Goal: Task Accomplishment & Management: Complete application form

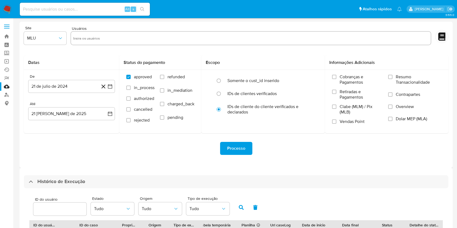
select select "25"
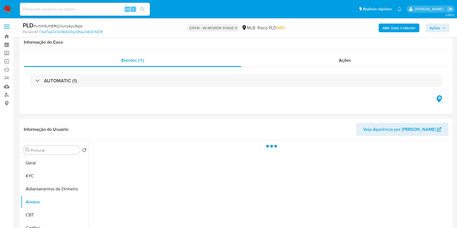
select select "10"
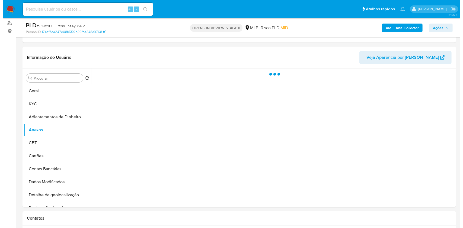
scroll to position [72, 0]
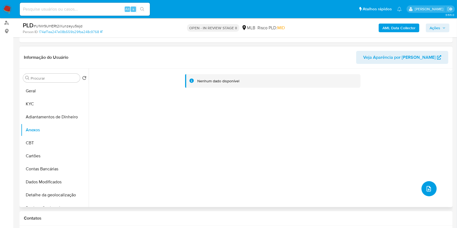
click at [432, 188] on button "upload-file" at bounding box center [429, 189] width 15 height 15
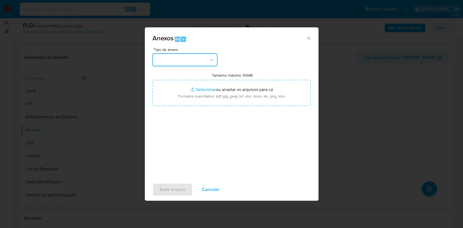
click at [186, 57] on button "button" at bounding box center [184, 59] width 65 height 13
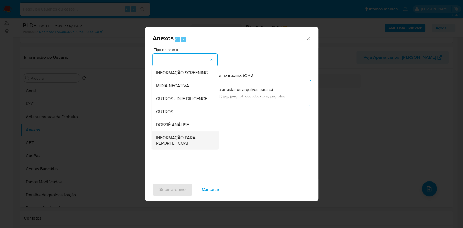
scroll to position [83, 0]
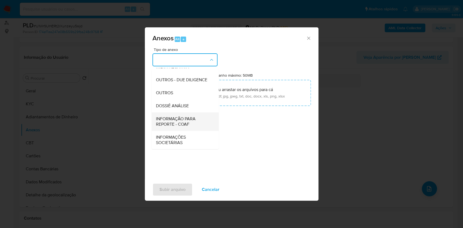
click at [185, 120] on span "INFORMAÇÃO PARA REPORTE - COAF" at bounding box center [183, 121] width 55 height 11
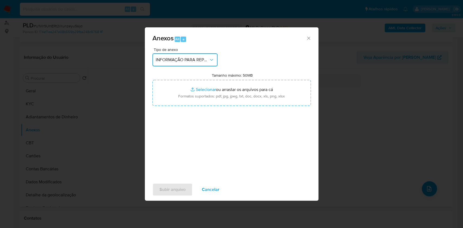
click at [193, 53] on button "INFORMAÇÃO PARA REPORTE - COAF" at bounding box center [184, 59] width 65 height 13
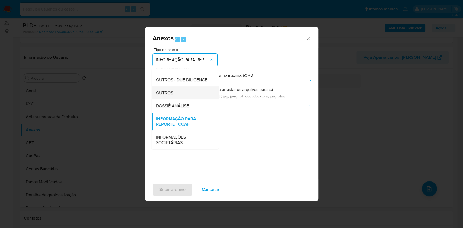
click at [181, 90] on div "OUTROS" at bounding box center [183, 93] width 55 height 13
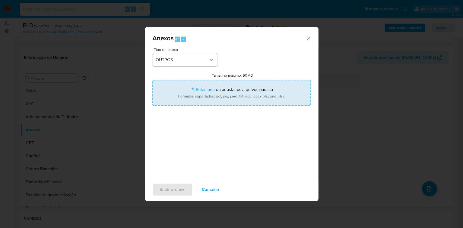
type input "C:\fakepath\SAR - XXXXX - CPF 71227130597 - PEDRO ALVES DE MENEZES (2).pdf"
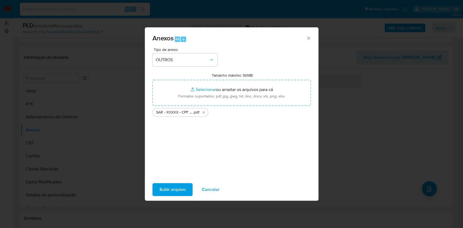
click at [185, 190] on span "Subir arquivo" at bounding box center [173, 190] width 26 height 12
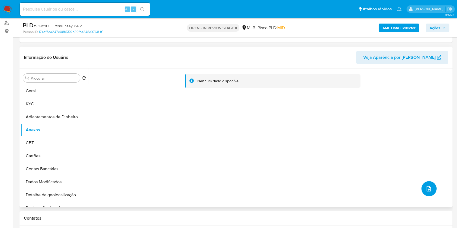
click at [427, 182] on button "upload-file" at bounding box center [429, 189] width 15 height 15
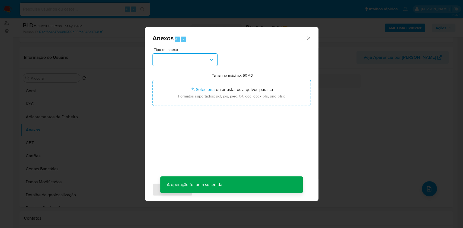
click at [190, 60] on button "button" at bounding box center [184, 59] width 65 height 13
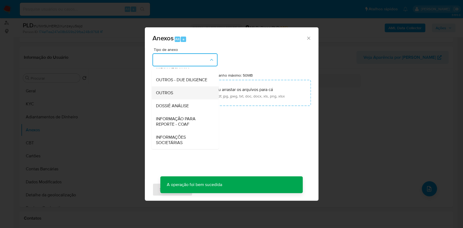
click at [179, 96] on div "OUTROS" at bounding box center [183, 93] width 55 height 13
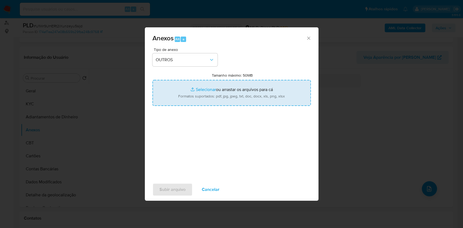
type input "C:\fakepath\Mulan 1575834716_Pedro Alves de Menezes 2025_08_20_17_21_13.pdf"
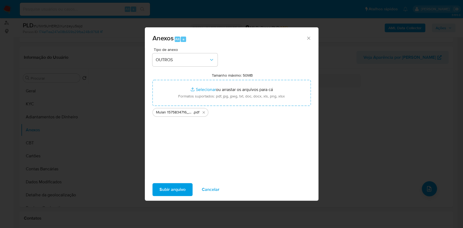
click at [166, 196] on span "Subir arquivo" at bounding box center [173, 190] width 26 height 12
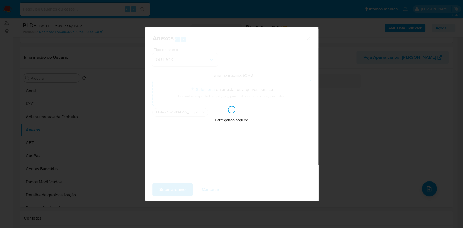
click at [351, 81] on div "Anexos Alt a Tipo de anexo OUTROS Tamanho máximo: 50MB Selecionar arquivos Sele…" at bounding box center [231, 114] width 463 height 228
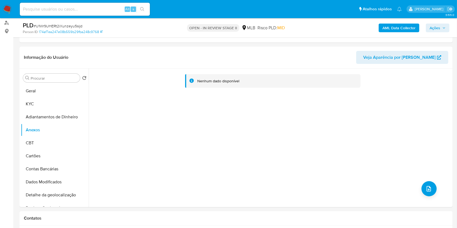
click at [440, 28] on span "Ações" at bounding box center [435, 28] width 11 height 9
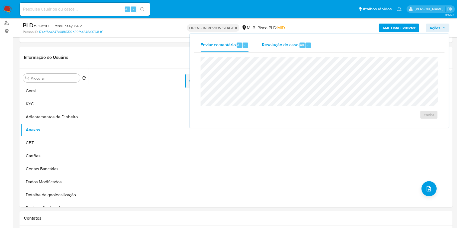
click at [284, 47] on span "Resolução do caso" at bounding box center [280, 45] width 37 height 6
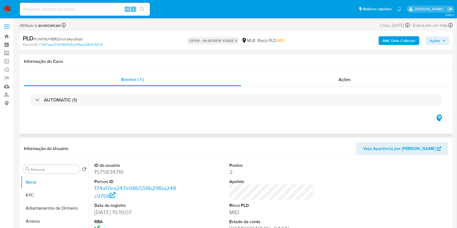
drag, startPoint x: 42, startPoint y: 200, endPoint x: 226, endPoint y: 120, distance: 200.4
click at [42, 200] on button "KYC" at bounding box center [55, 195] width 68 height 13
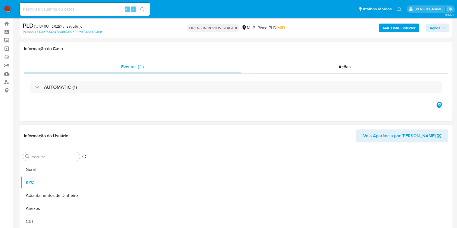
select select "10"
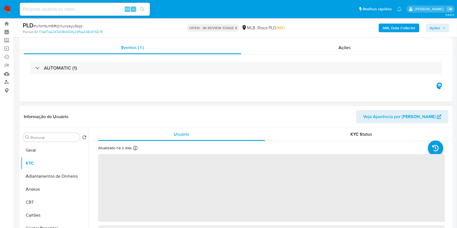
scroll to position [72, 0]
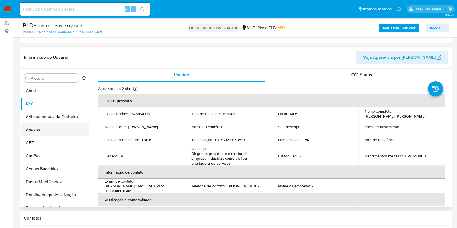
click at [66, 133] on button "Anexos" at bounding box center [52, 130] width 63 height 13
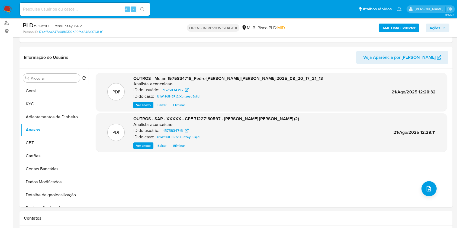
click at [434, 23] on div "AML Data Collector Ações" at bounding box center [379, 27] width 141 height 13
click at [436, 29] on span "Ações" at bounding box center [435, 28] width 11 height 9
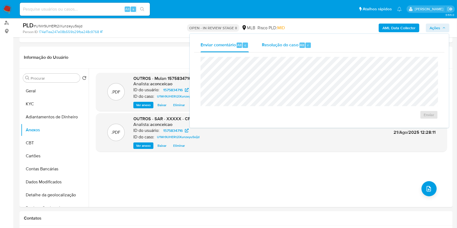
click at [298, 45] on div "Resolução do caso Alt r" at bounding box center [287, 45] width 50 height 14
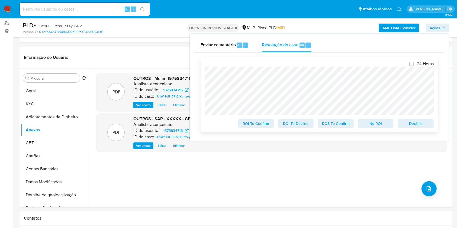
click at [339, 122] on span "ROS To Confirm" at bounding box center [336, 124] width 28 height 8
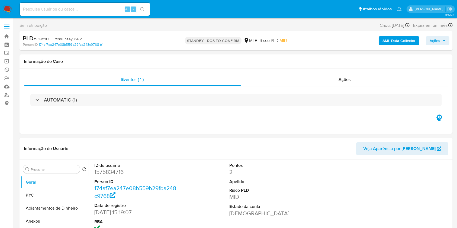
select select "10"
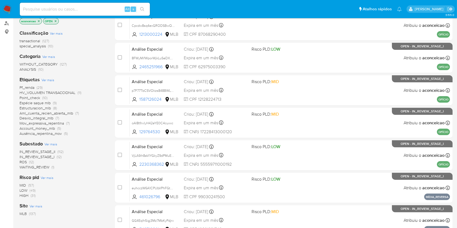
scroll to position [72, 0]
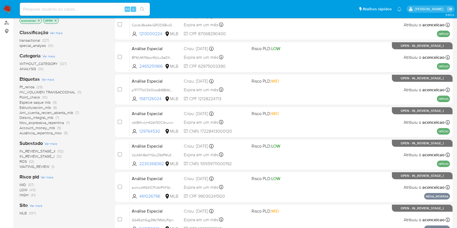
click at [32, 162] on span "(12)" at bounding box center [31, 161] width 5 height 5
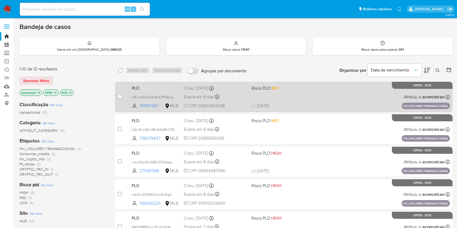
click at [176, 95] on span "J9CkysShZ5nblBvaZtfN5L1g" at bounding box center [156, 97] width 48 height 6
click at [265, 108] on span "22/07/2025" at bounding box center [261, 106] width 18 height 6
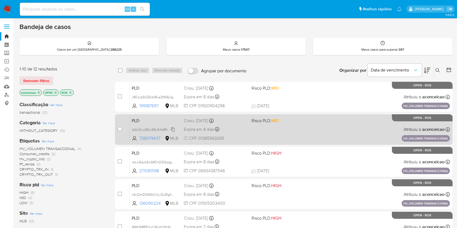
click at [174, 129] on span "lqGvQxw82w96L9i4z8fhlCfQ" at bounding box center [153, 129] width 43 height 6
click at [294, 140] on div "PLD lqGvQxw82w96L9i4z8fhlCfQ Copiado Copiado 738379437 MLB Risco PLD: MID Criou…" at bounding box center [290, 129] width 321 height 27
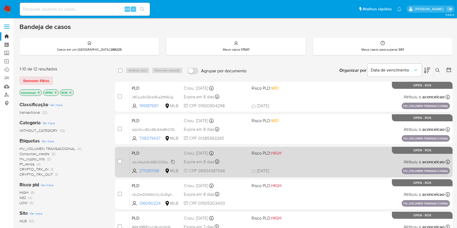
click at [172, 162] on span "vsLw5dyb3wG8CtO3QqqgswXN" at bounding box center [156, 162] width 48 height 6
click at [228, 172] on span "CPF 06934387546" at bounding box center [215, 171] width 63 height 6
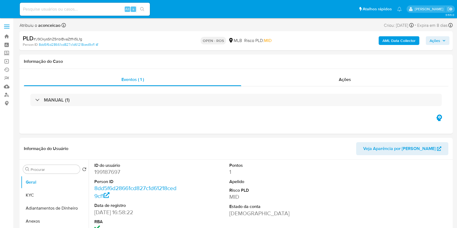
select select "10"
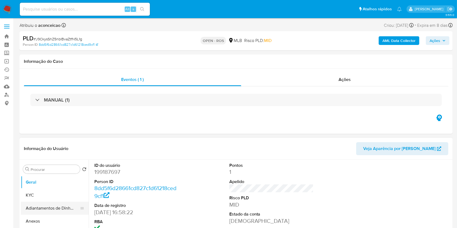
click at [50, 213] on button "Adiantamentos de Dinheiro" at bounding box center [52, 208] width 63 height 13
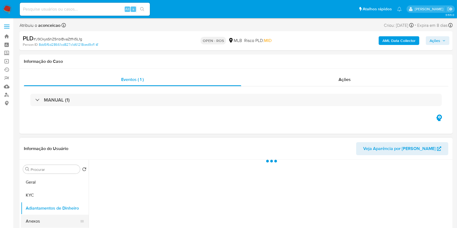
click at [49, 218] on button "Anexos" at bounding box center [52, 221] width 63 height 13
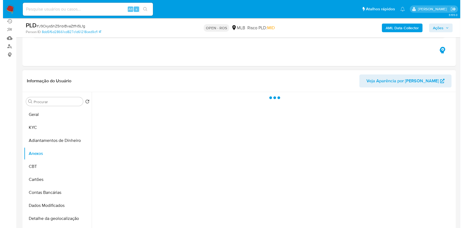
scroll to position [72, 0]
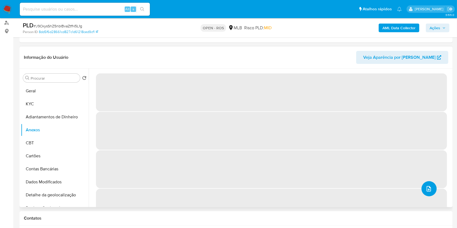
click at [432, 188] on button "upload-file" at bounding box center [429, 189] width 15 height 15
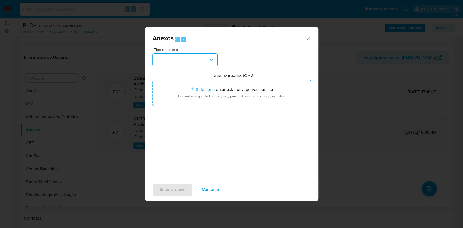
click at [176, 60] on button "button" at bounding box center [184, 59] width 65 height 13
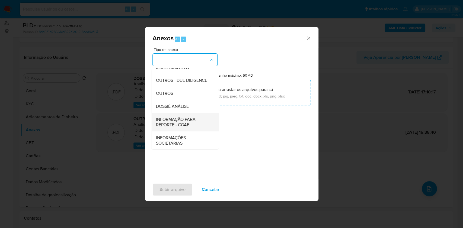
click at [196, 128] on span "INFORMAÇÃO PARA REPORTE - COAF" at bounding box center [183, 122] width 55 height 11
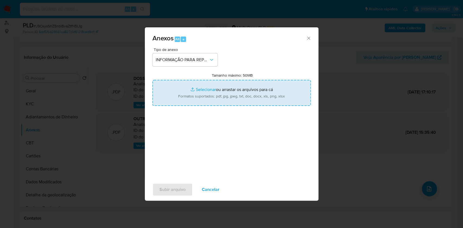
type input "C:\fakepath\SAR J9CkysShZ5nblBvaZtfN5L1g - CPF 01920904298 - ARY JUNIOR MAXIMO …"
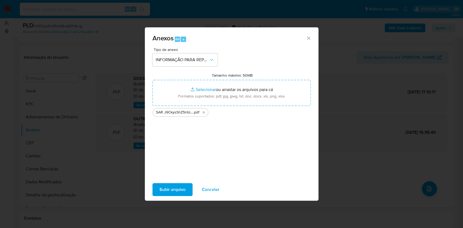
click at [182, 188] on span "Subir arquivo" at bounding box center [173, 190] width 26 height 12
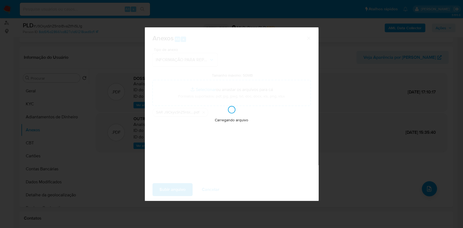
click at [364, 147] on div "Anexos Alt a Tipo de anexo INFORMAÇÃO PARA REPORTE - COAF Tamanho máximo: 50MB …" at bounding box center [231, 114] width 463 height 228
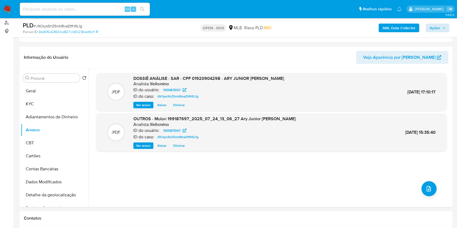
drag, startPoint x: 427, startPoint y: 23, endPoint x: 431, endPoint y: 27, distance: 6.0
click at [428, 23] on div "AML Data Collector Ações" at bounding box center [379, 27] width 141 height 13
click at [431, 27] on span "Ações" at bounding box center [435, 28] width 11 height 9
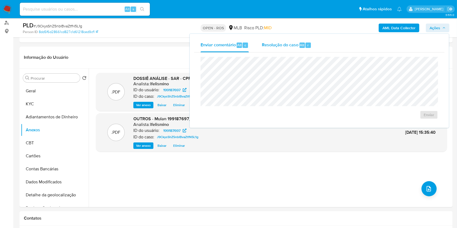
click at [266, 47] on span "Resolução do caso" at bounding box center [280, 45] width 37 height 6
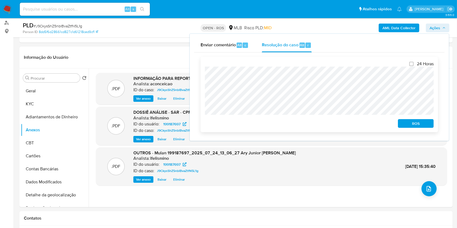
drag, startPoint x: 408, startPoint y: 127, endPoint x: 411, endPoint y: 123, distance: 4.6
click at [408, 127] on span "ROS" at bounding box center [416, 124] width 28 height 8
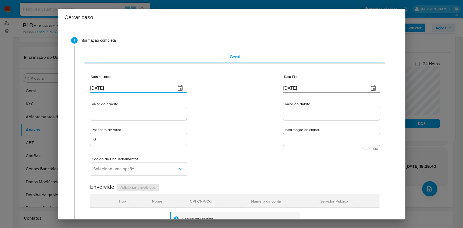
click at [152, 90] on input "[DATE]" at bounding box center [130, 88] width 81 height 9
paste input "01/06"
click at [152, 90] on input "[DATE]" at bounding box center [130, 88] width 81 height 9
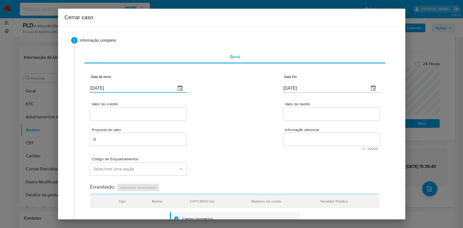
type input "01/06/2025"
click at [293, 88] on input "[DATE]" at bounding box center [323, 88] width 81 height 9
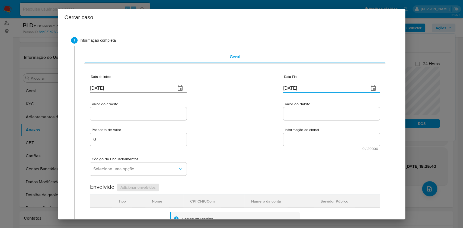
click at [293, 88] on input "[DATE]" at bounding box center [323, 88] width 81 height 9
paste input "3/07"
type input "23/07/2025"
click at [137, 106] on span "Valor do crédito" at bounding box center [140, 104] width 97 height 4
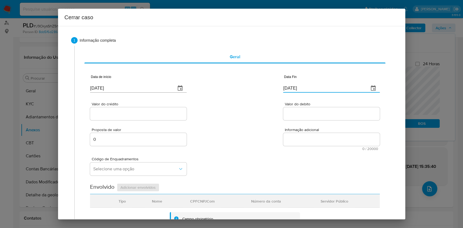
click at [137, 110] on input "Valor do crédito" at bounding box center [138, 113] width 97 height 7
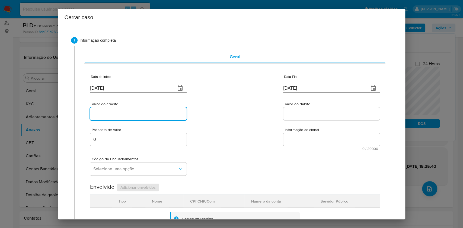
paste input "R$979.177"
click at [139, 112] on input "Valor do crédito" at bounding box center [138, 113] width 97 height 7
type input "R$979.177"
click at [195, 158] on div "Código de Enquadramentos Selecione uma opção" at bounding box center [235, 164] width 290 height 27
click at [293, 116] on input "Valor do debito" at bounding box center [331, 113] width 97 height 7
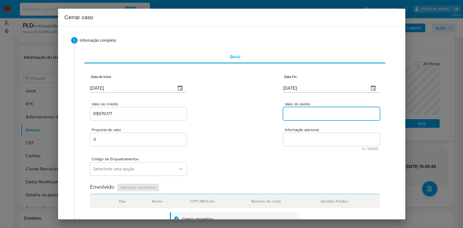
paste input "R$981.200"
type input "R$981.200"
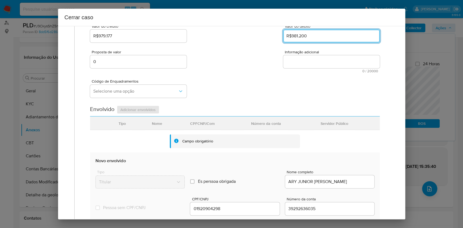
scroll to position [145, 0]
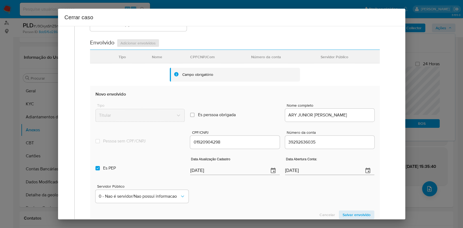
click at [232, 166] on div "[DATE]" at bounding box center [234, 167] width 89 height 16
click at [231, 170] on input "[DATE]" at bounding box center [227, 171] width 74 height 9
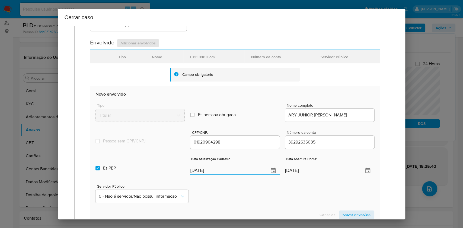
click at [231, 170] on input "[DATE]" at bounding box center [227, 171] width 74 height 9
paste input "08/05"
click at [231, 170] on input "[DATE]" at bounding box center [227, 171] width 74 height 9
type input "08/05/2025"
click at [134, 154] on div "Es PEP isPEP Data Atualização Cadastro 08/05/2025 Data Abertura Conta: 14/02/20…" at bounding box center [235, 164] width 279 height 28
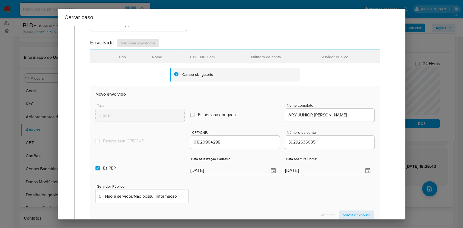
click at [130, 163] on label "Es PEP isPEP" at bounding box center [140, 169] width 89 height 20
click at [100, 166] on input "Es PEP isPEP" at bounding box center [98, 168] width 4 height 4
checkbox input "false"
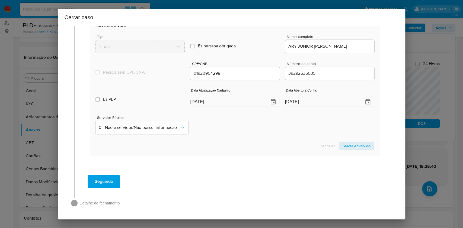
click at [348, 149] on span "Salvar envolvido" at bounding box center [357, 146] width 28 height 8
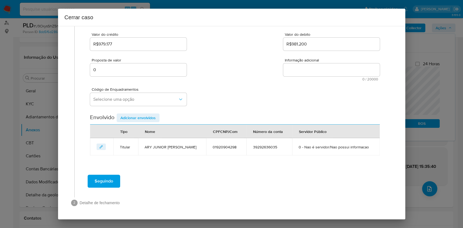
scroll to position [69, 0]
click at [142, 100] on span "Selecione uma opção" at bounding box center [135, 99] width 85 height 5
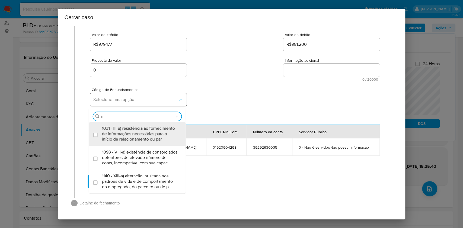
type input "III-A"
click at [125, 146] on div "1031 - III-a) resistência ao fornecimento de informações necessárias para o iní…" at bounding box center [140, 134] width 76 height 24
checkbox input "true"
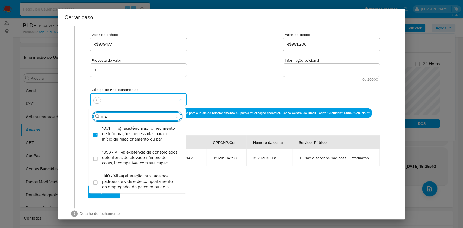
click at [122, 118] on input "III-A" at bounding box center [137, 117] width 73 height 5
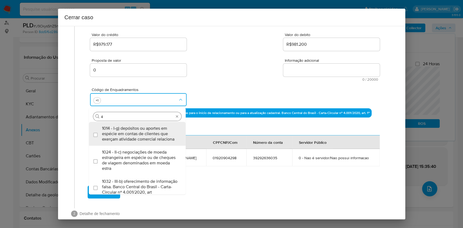
type input "45"
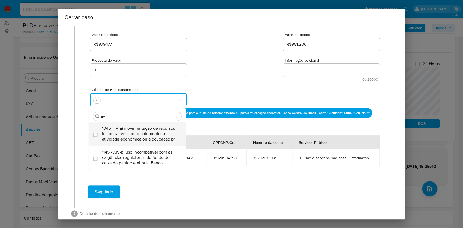
click at [120, 131] on span "1045 - IV-a) movimentação de recursos incompatível com o patrimônio, a atividad…" at bounding box center [140, 134] width 76 height 16
checkbox input "true"
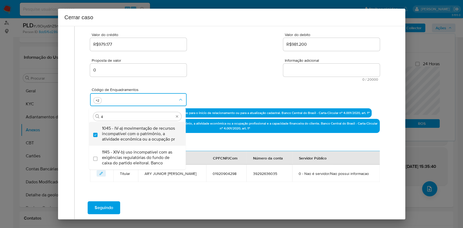
scroll to position [0, 0]
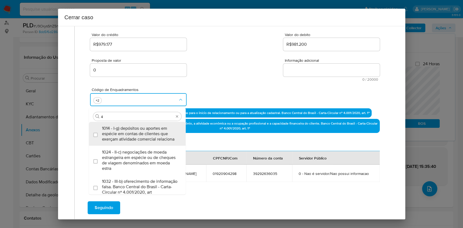
type input "47"
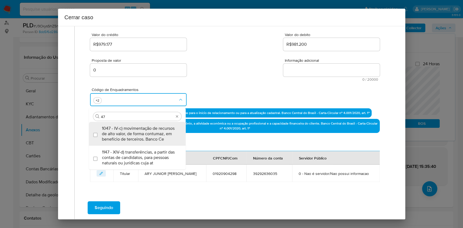
click at [120, 131] on span "1047 - IV-c) movimentação de recursos de alto valor, de forma contumaz, em bene…" at bounding box center [140, 134] width 76 height 16
checkbox input "true"
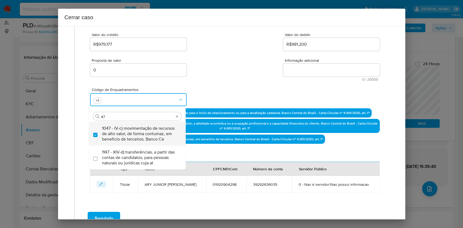
type input "4"
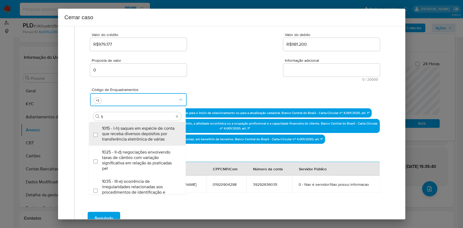
type input "56"
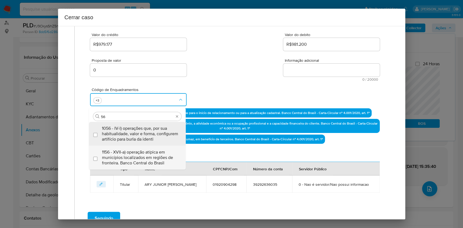
click at [154, 158] on span "1156 - XVII-a) operação atípica em municípios localizados em regiões de frontei…" at bounding box center [140, 158] width 76 height 16
checkbox input "true"
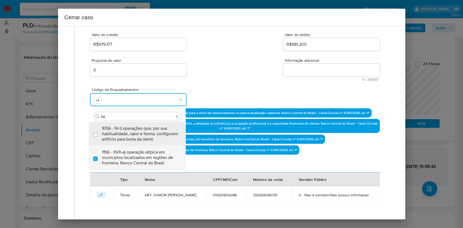
type input "56"
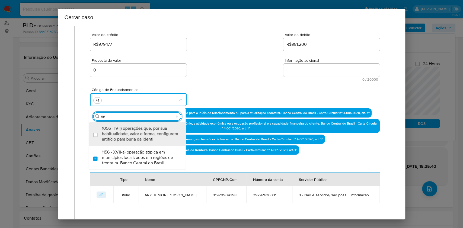
click at [287, 72] on textarea "Informação adicional" at bounding box center [331, 70] width 97 height 13
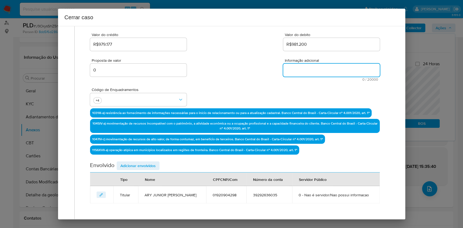
paste textarea "Ary Junior Maximo Pinheiro, CPF 01920904298, 28 anos, residente no município de…"
click at [287, 72] on textarea "Informação adicional" at bounding box center [331, 70] width 97 height 13
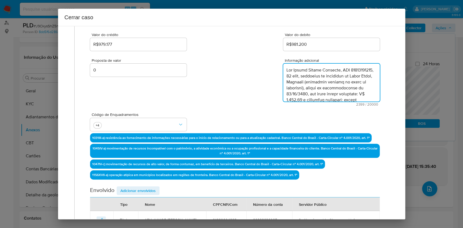
scroll to position [503, 0]
type textarea "Ary Junior Maximo Pinheiro, CPF 01920904298, 28 anos, residente no município de…"
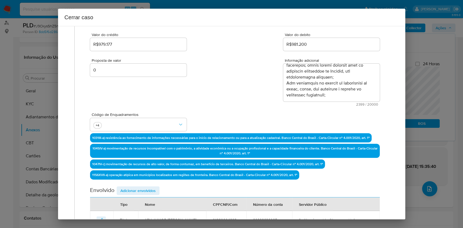
drag, startPoint x: 151, startPoint y: 194, endPoint x: 189, endPoint y: 185, distance: 39.6
click at [151, 193] on span "Adicionar envolvidos" at bounding box center [137, 191] width 35 height 8
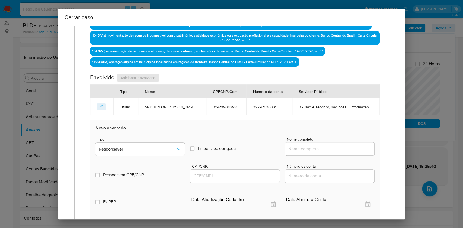
scroll to position [214, 0]
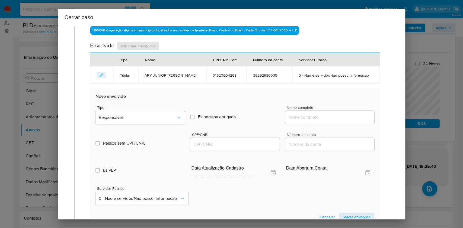
click at [290, 116] on input "Nome completo" at bounding box center [329, 117] width 89 height 7
paste input "Sandriane Bitencourt Lima de Oliveira - CPF 08437687543"
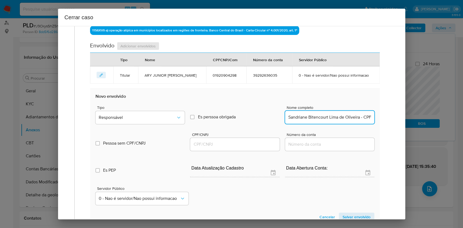
scroll to position [0, 30]
click at [352, 118] on input "Sandriane Bitencourt Lima de Oliveira - CPF 08437687543" at bounding box center [329, 117] width 89 height 7
click at [353, 118] on input "Sandriane Bitencourt Lima de Oliveira - CPF 08437687543" at bounding box center [329, 117] width 89 height 7
type input "Sandriane Bitencourt Lima de Oliveira"
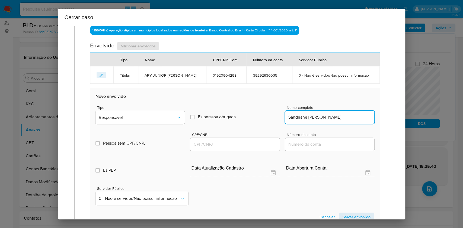
click at [235, 148] on div at bounding box center [234, 144] width 89 height 13
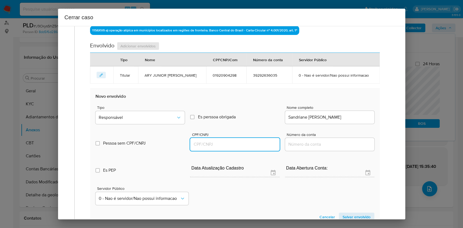
paste input "08437687543"
drag, startPoint x: 245, startPoint y: 144, endPoint x: 256, endPoint y: 140, distance: 12.4
click at [245, 144] on input "CPF/CNPJ" at bounding box center [234, 144] width 89 height 7
click at [155, 106] on span "Tipo" at bounding box center [141, 108] width 89 height 4
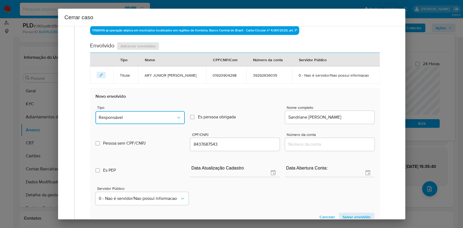
drag, startPoint x: 165, startPoint y: 120, endPoint x: 170, endPoint y: 110, distance: 11.9
click at [165, 120] on button "Responsável" at bounding box center [140, 117] width 89 height 13
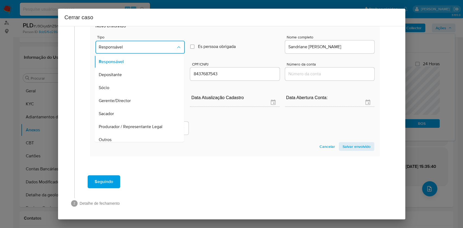
scroll to position [69, 0]
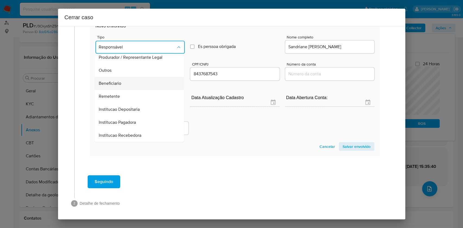
click at [125, 86] on div "Beneficiario" at bounding box center [138, 83] width 78 height 13
type input "08437687543"
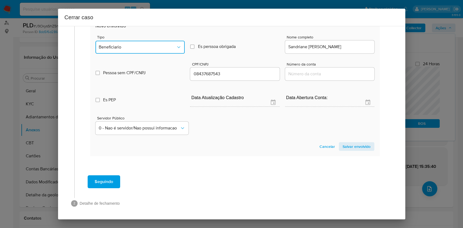
click at [126, 49] on span "Beneficiario" at bounding box center [137, 46] width 77 height 5
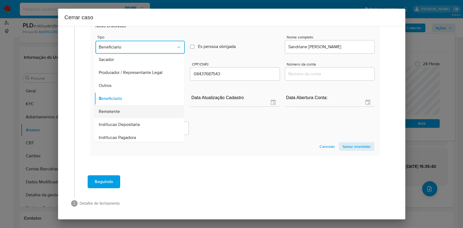
click at [131, 109] on div "Remetente" at bounding box center [138, 111] width 78 height 13
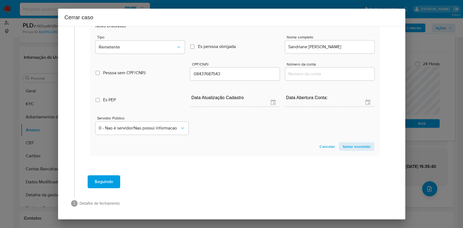
click at [345, 139] on section "Novo envolvido Tipo Remetente Es perssoa obrigada Is PObrigada Nome completo Sa…" at bounding box center [235, 87] width 290 height 139
click at [346, 143] on span "Salvar envolvido" at bounding box center [357, 147] width 28 height 8
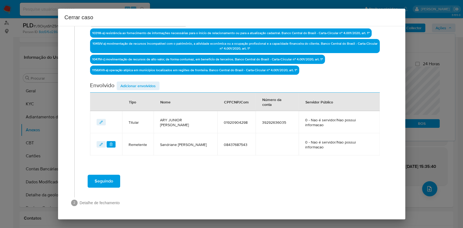
scroll to position [174, 0]
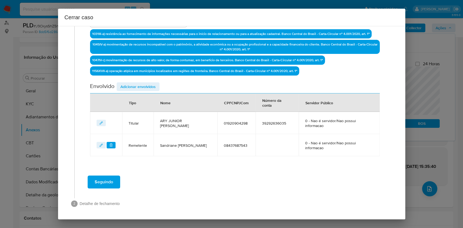
click at [156, 83] on button "Adicionar envolvidos" at bounding box center [138, 86] width 43 height 9
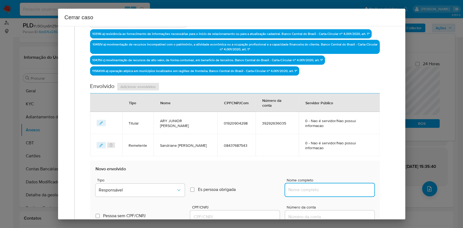
click at [345, 188] on input "Nome completo" at bounding box center [329, 190] width 89 height 7
paste input "Paulo Ricardo Marquioreto Remédio - CPF 02358295108"
click at [346, 188] on input "Paulo Ricardo Marquioreto Remédio - CPF 02358295108" at bounding box center [329, 190] width 89 height 7
click at [347, 188] on input "Paulo Ricardo Marquioreto Remédio - CPF 02358295108" at bounding box center [329, 190] width 89 height 7
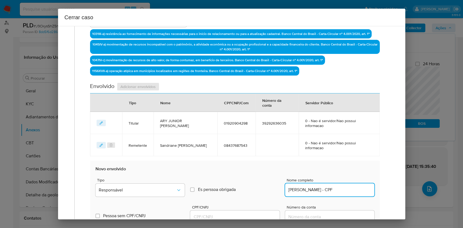
scroll to position [0, 0]
type input "Paulo Ricardo Marquioreto Remédio"
click at [254, 215] on input "CPF/CNPJ" at bounding box center [234, 217] width 89 height 7
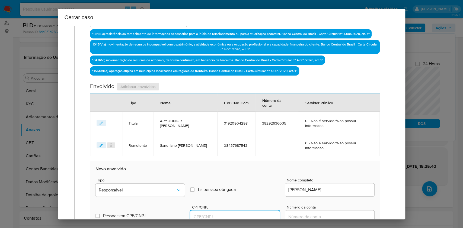
paste input "02358295108"
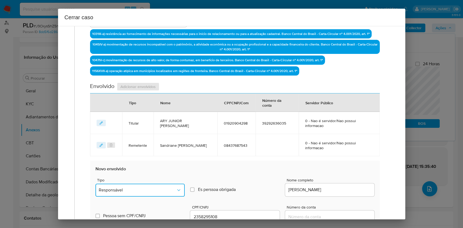
click at [138, 184] on button "Responsável" at bounding box center [140, 190] width 89 height 13
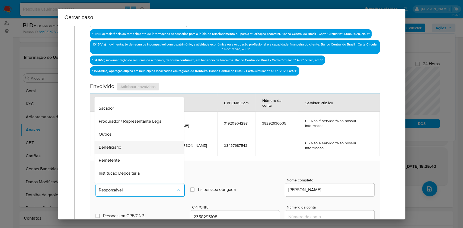
scroll to position [69, 0]
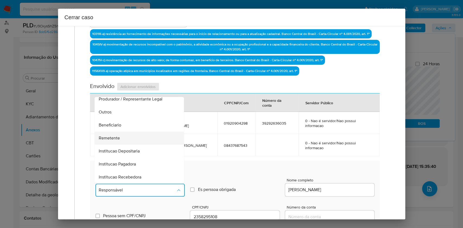
click at [115, 136] on span "Remetente" at bounding box center [109, 138] width 21 height 5
type input "02358295108"
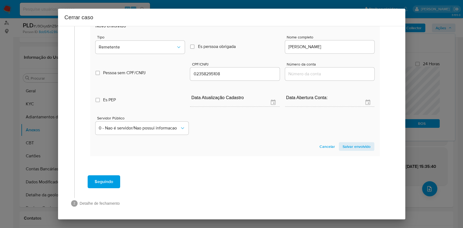
click at [360, 148] on span "Salvar envolvido" at bounding box center [357, 147] width 28 height 8
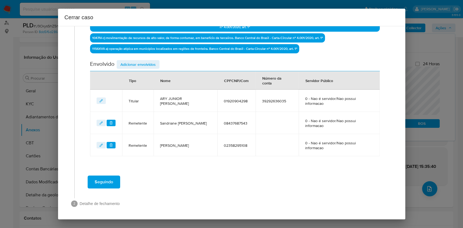
click at [136, 59] on div "Data de início 01/06/2025 Data Fin 23/07/2025 Valor do crédito R$979.177 Valor …" at bounding box center [235, 14] width 290 height 285
click at [149, 62] on span "Adicionar envolvidos" at bounding box center [137, 65] width 35 height 8
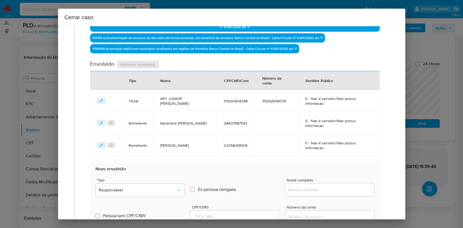
click at [348, 189] on input "Nome completo" at bounding box center [329, 190] width 89 height 7
paste input "Gabriel Jonas Ribeiro Ferreira Borges - CPF 05731085102"
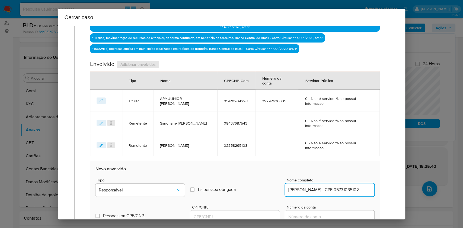
scroll to position [0, 28]
click at [352, 188] on input "Gabriel Jonas Ribeiro Ferreira Borges - CPF 05731085102" at bounding box center [329, 190] width 89 height 7
type input "Gabriel Jonas Ribeiro Ferreira Borges"
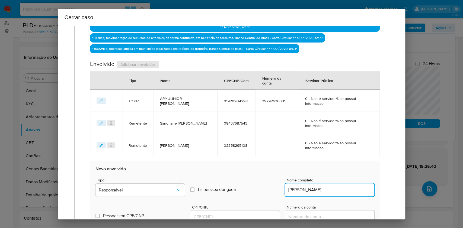
click at [266, 217] on input "CPF/CNPJ" at bounding box center [234, 217] width 89 height 7
paste input "05731085102"
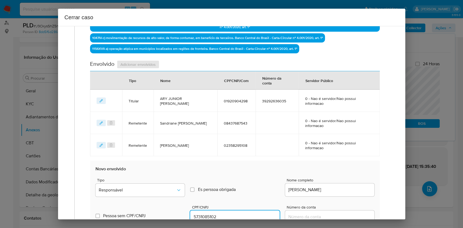
drag, startPoint x: 155, startPoint y: 173, endPoint x: 153, endPoint y: 177, distance: 3.6
click at [154, 174] on div "Tipo Responsável Es perssoa obrigada Is PObrigada Nome completo Gabriel Jonas R…" at bounding box center [235, 185] width 279 height 27
click at [154, 183] on div "Tipo Responsável" at bounding box center [140, 189] width 89 height 21
drag, startPoint x: 154, startPoint y: 184, endPoint x: 151, endPoint y: 182, distance: 3.3
click at [154, 184] on button "Responsável" at bounding box center [140, 190] width 89 height 13
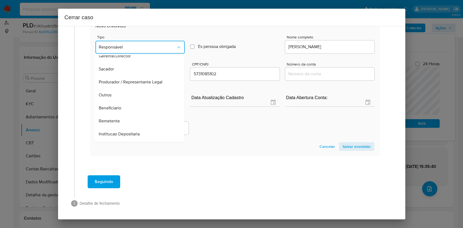
scroll to position [69, 0]
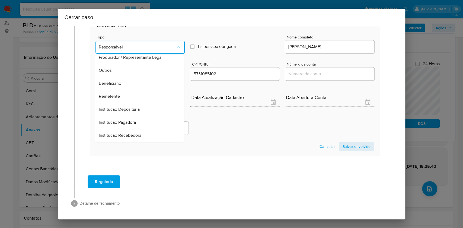
drag, startPoint x: 130, startPoint y: 83, endPoint x: 228, endPoint y: 110, distance: 101.8
click at [130, 82] on div "Beneficiario" at bounding box center [138, 83] width 78 height 13
type input "05731085102"
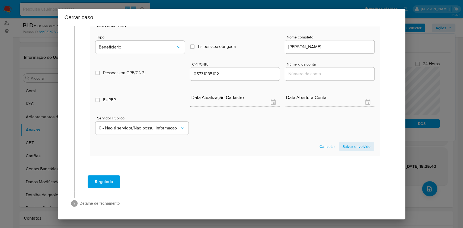
click at [358, 147] on span "Salvar envolvido" at bounding box center [357, 147] width 28 height 8
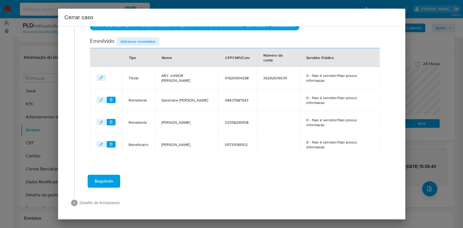
scroll to position [218, 0]
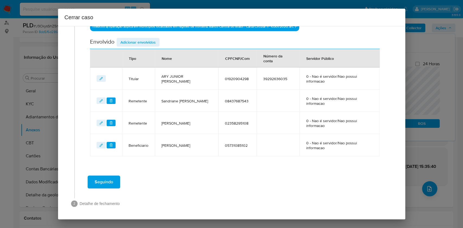
click at [138, 42] on span "Adicionar envolvidos" at bounding box center [137, 43] width 35 height 8
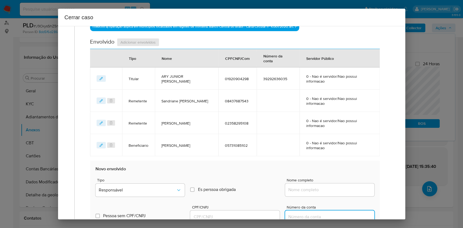
drag, startPoint x: 334, startPoint y: 208, endPoint x: 330, endPoint y: 195, distance: 13.2
click at [330, 195] on div "Tipo Responsável Es perssoa obrigada Is PObrigada Nome completo Pessoa sem CPF/…" at bounding box center [235, 226] width 279 height 108
click at [301, 188] on input "Nome completo" at bounding box center [329, 190] width 89 height 7
paste input "Edison Carlos Felicio - CPF 20373708220"
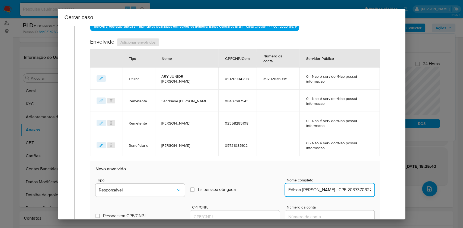
click at [341, 190] on input "Edison Carlos Felicio - CPF 20373708220" at bounding box center [329, 190] width 89 height 7
type input "Edison Carlos Felicio"
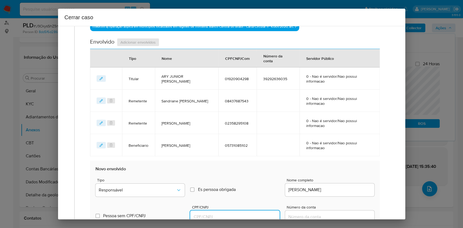
drag, startPoint x: 268, startPoint y: 215, endPoint x: 265, endPoint y: 214, distance: 3.3
click at [268, 215] on input "CPF/CNPJ" at bounding box center [234, 217] width 89 height 7
paste input "20373708220"
type input "20373708220"
click at [170, 184] on button "Responsável" at bounding box center [140, 190] width 89 height 13
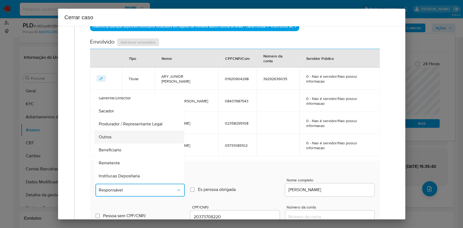
scroll to position [69, 0]
click at [117, 123] on span "Beneficiario" at bounding box center [110, 125] width 23 height 5
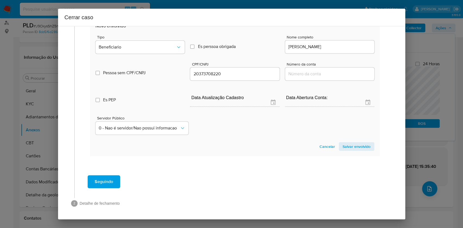
click at [359, 147] on span "Salvar envolvido" at bounding box center [357, 147] width 28 height 8
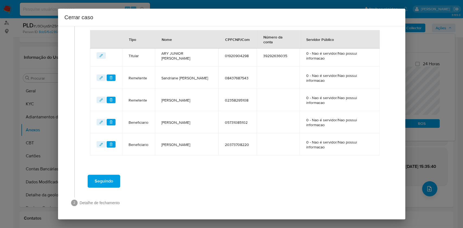
scroll to position [241, 0]
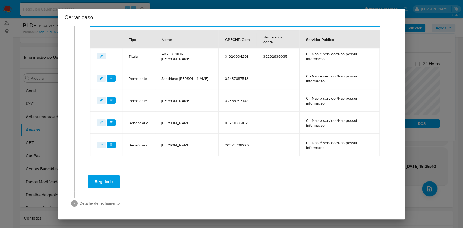
click at [110, 177] on span "Seguindo" at bounding box center [104, 182] width 18 height 12
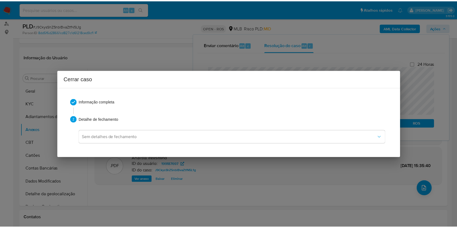
scroll to position [0, 0]
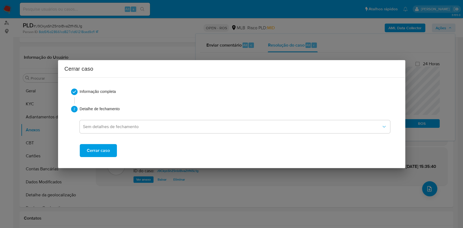
click at [99, 151] on span "Cerrar caso" at bounding box center [98, 151] width 23 height 12
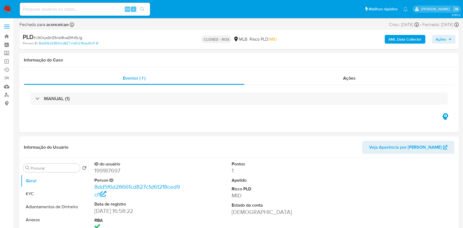
select select "10"
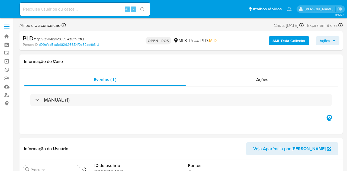
select select "10"
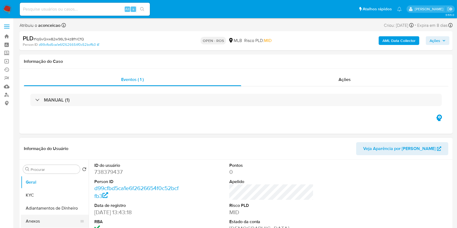
drag, startPoint x: 65, startPoint y: 217, endPoint x: 74, endPoint y: 218, distance: 9.5
click at [65, 171] on button "Anexos" at bounding box center [52, 221] width 63 height 13
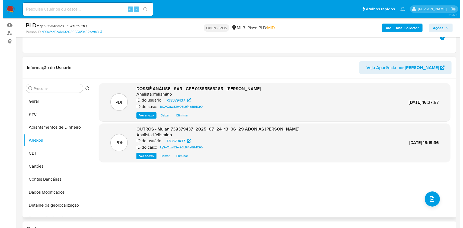
scroll to position [109, 0]
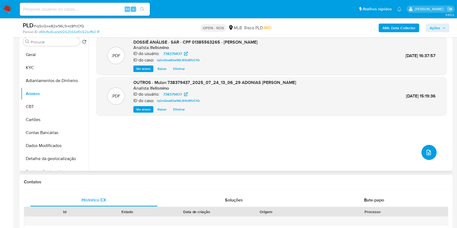
click at [347, 151] on button "upload-file" at bounding box center [429, 152] width 15 height 15
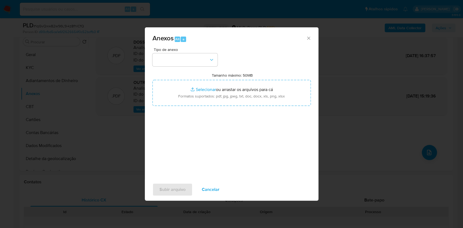
click at [193, 57] on button "button" at bounding box center [184, 59] width 65 height 13
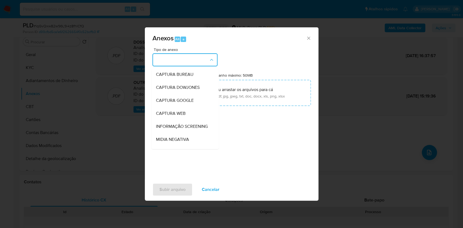
scroll to position [83, 0]
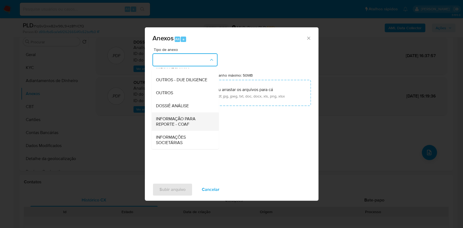
click at [189, 125] on span "INFORMAÇÃO PARA REPORTE - COAF" at bounding box center [183, 121] width 55 height 11
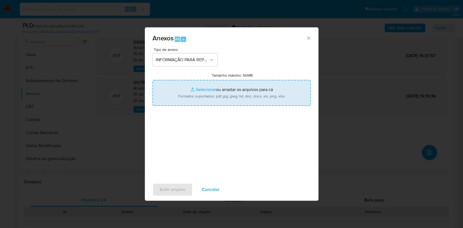
type input "C:\fakepath\SAR lqGvQxw82w96L9i4z8fhlCfQ - CPF 01385563265 - ADONIAS BRAGA DA S…"
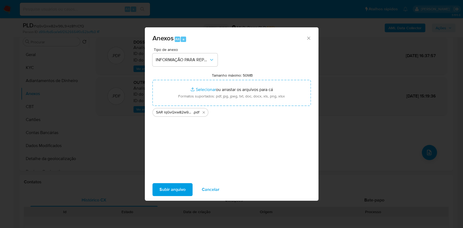
click at [187, 171] on button "Subir arquivo" at bounding box center [172, 189] width 40 height 13
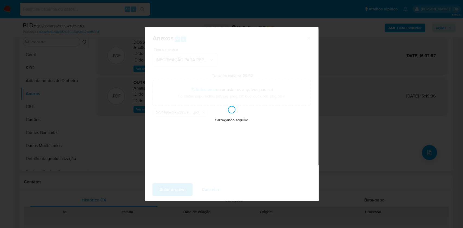
click at [347, 126] on div "Anexos Alt a Tipo de anexo INFORMAÇÃO PARA REPORTE - COAF Tamanho máximo: 50MB …" at bounding box center [231, 114] width 463 height 228
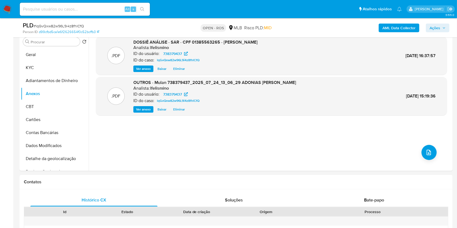
click at [347, 33] on div "AML Data Collector Ações" at bounding box center [379, 27] width 141 height 13
click at [347, 28] on span "Ações" at bounding box center [435, 28] width 11 height 9
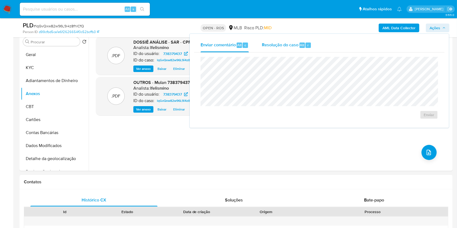
click at [293, 49] on div "Resolução do caso Alt r" at bounding box center [287, 45] width 50 height 14
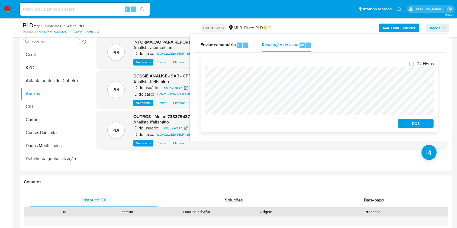
click at [347, 123] on span "ROS" at bounding box center [416, 124] width 28 height 8
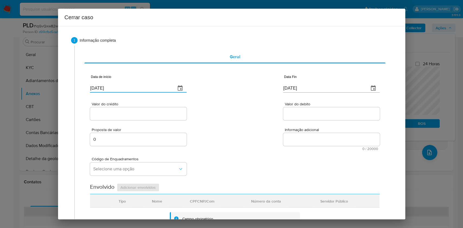
click at [152, 86] on input "[DATE]" at bounding box center [130, 88] width 81 height 9
paste input "01/06"
type input "01/06/2025"
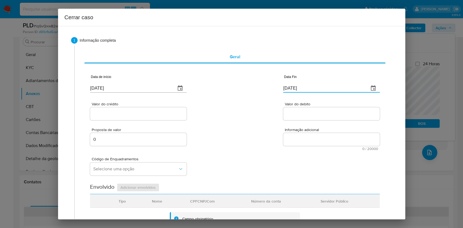
click at [288, 88] on input "[DATE]" at bounding box center [323, 88] width 81 height 9
click at [288, 87] on input "[DATE]" at bounding box center [323, 88] width 81 height 9
paste input "3/07"
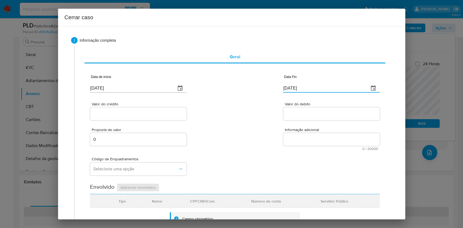
type input "23/07/2025"
click at [132, 115] on input "Valor do crédito" at bounding box center [138, 113] width 97 height 7
paste input "R$719.432"
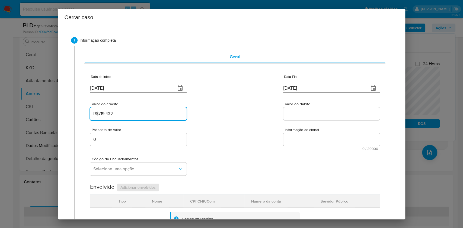
type input "R$719.432"
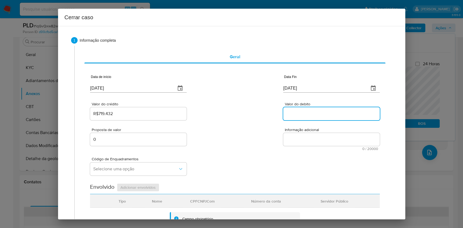
paste input "R$703.188"
click at [292, 116] on input "Valor do debito" at bounding box center [331, 113] width 97 height 7
type input "R$703.188"
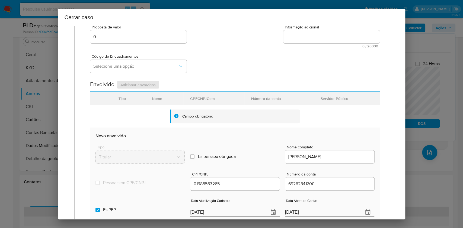
scroll to position [145, 0]
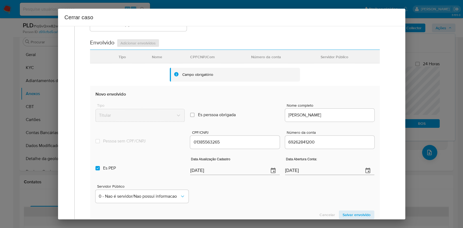
click at [234, 171] on input "[DATE]" at bounding box center [227, 171] width 74 height 9
paste input "6/05"
click at [234, 171] on input "26/05/2025" at bounding box center [227, 171] width 74 height 9
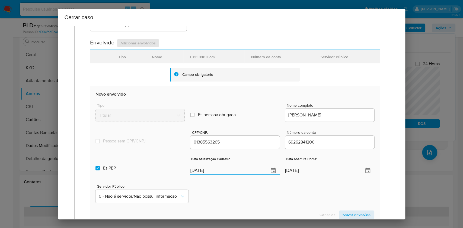
type input "26/05/2025"
drag, startPoint x: 139, startPoint y: 166, endPoint x: 197, endPoint y: 166, distance: 58.1
click at [139, 167] on label "Es PEP isPEP" at bounding box center [140, 169] width 89 height 20
click at [100, 167] on input "Es PEP isPEP" at bounding box center [98, 168] width 4 height 4
checkbox input "false"
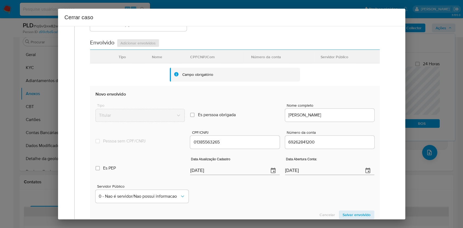
drag, startPoint x: 348, startPoint y: 218, endPoint x: 355, endPoint y: 214, distance: 7.7
click at [347, 171] on span "Salvar envolvido" at bounding box center [357, 215] width 28 height 8
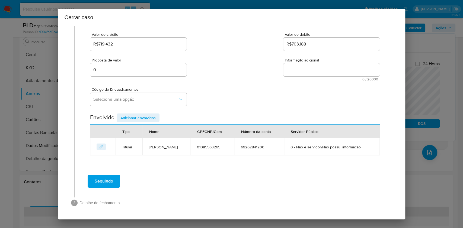
scroll to position [69, 0]
click at [147, 103] on button "Selecione uma opção" at bounding box center [138, 99] width 97 height 13
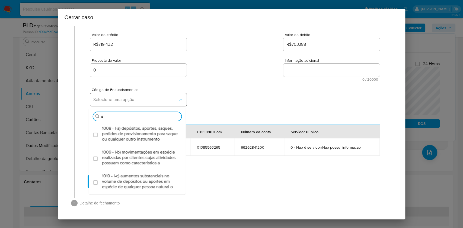
type input "45"
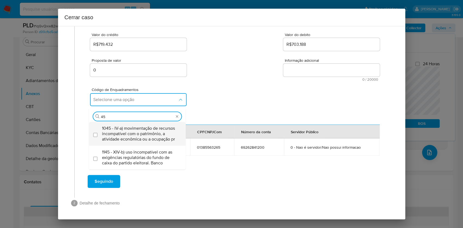
click at [143, 123] on div "1045 - IV-a) movimentação de recursos incompatível com o patrimônio, a atividad…" at bounding box center [140, 134] width 76 height 24
checkbox input "true"
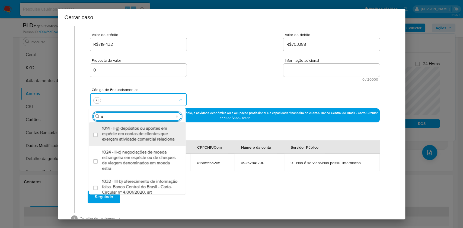
scroll to position [0, 0]
type input "47"
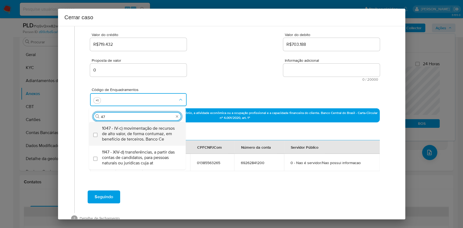
click at [138, 127] on span "1047 - IV-c) movimentação de recursos de alto valor, de forma contumaz, em bene…" at bounding box center [140, 134] width 76 height 16
checkbox input "true"
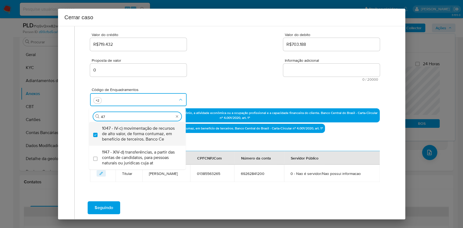
type input "47"
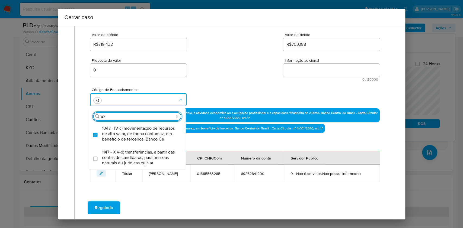
click at [294, 61] on span "Informação adicional" at bounding box center [333, 61] width 97 height 4
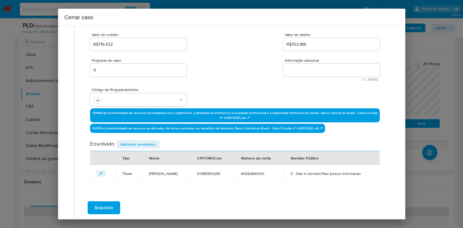
click at [283, 64] on textarea "Informação adicional" at bounding box center [331, 70] width 97 height 13
click at [294, 61] on span "Informação adicional" at bounding box center [333, 61] width 97 height 4
click at [294, 64] on textarea "Informação adicional" at bounding box center [331, 70] width 97 height 13
click at [297, 69] on textarea "Informação adicional" at bounding box center [331, 70] width 97 height 13
paste textarea "Adonias Braga da Silva Filho, CPF 01385563265, 39 anos, residente no município …"
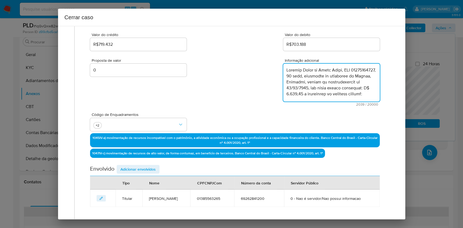
scroll to position [455, 0]
type textarea "Adonias Braga da Silva Filho, CPF 01385563265, 39 anos, residente no município …"
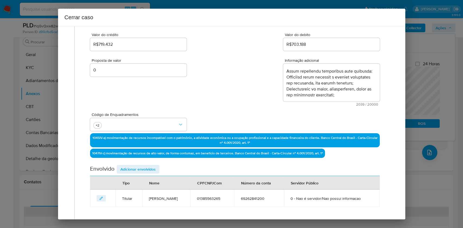
drag, startPoint x: 144, startPoint y: 167, endPoint x: 216, endPoint y: 133, distance: 78.9
click at [144, 167] on span "Adicionar envolvidos" at bounding box center [137, 170] width 35 height 8
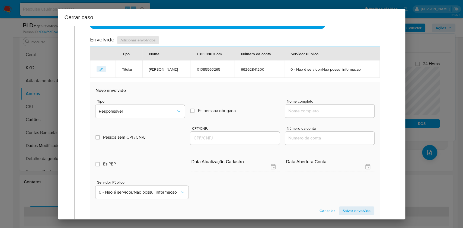
scroll to position [214, 0]
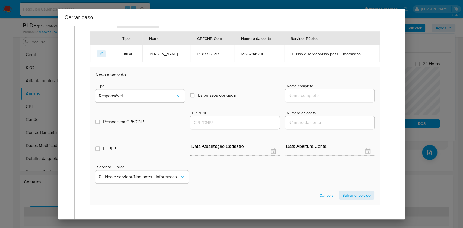
click at [295, 90] on div at bounding box center [329, 95] width 89 height 13
click at [298, 94] on input "Nome completo" at bounding box center [329, 95] width 89 height 7
paste input "Giliarde Cardoso Cruz - CPF 01971940283"
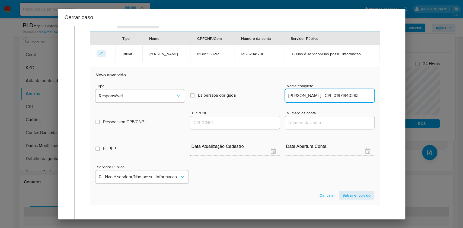
click at [339, 99] on input "Giliarde Cardoso Cruz - CPF 01971940283" at bounding box center [329, 95] width 89 height 7
type input "Giliarde Cardoso Cruz"
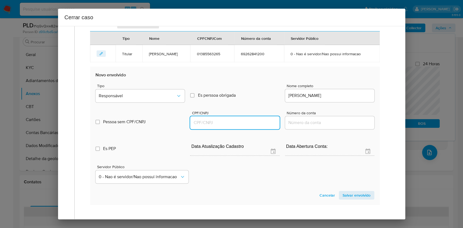
click at [258, 126] on input "CPF/CNPJ" at bounding box center [234, 122] width 89 height 7
paste input "01971940283"
click at [132, 97] on span "Responsável" at bounding box center [137, 95] width 77 height 5
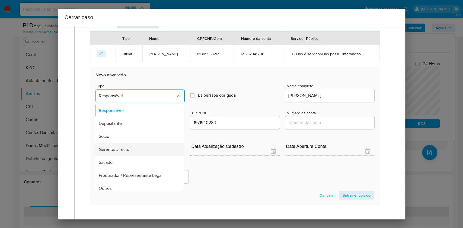
scroll to position [69, 0]
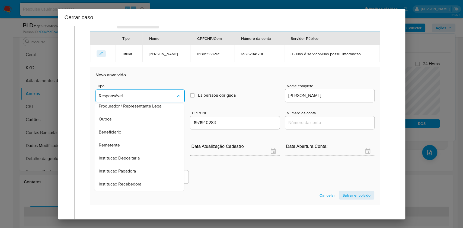
drag, startPoint x: 126, startPoint y: 148, endPoint x: 164, endPoint y: 149, distance: 37.7
click at [126, 148] on div "Remetente" at bounding box center [138, 145] width 78 height 13
type input "01971940283"
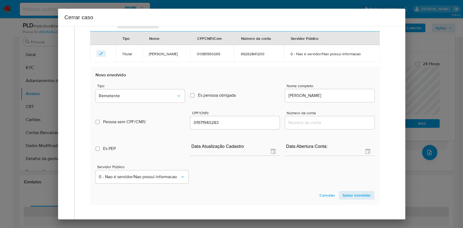
click at [346, 171] on section "Novo envolvido Tipo Remetente Es perssoa obrigada Is PObrigada Nome completo Gi…" at bounding box center [235, 136] width 290 height 139
click at [347, 171] on span "Salvar envolvido" at bounding box center [357, 196] width 28 height 8
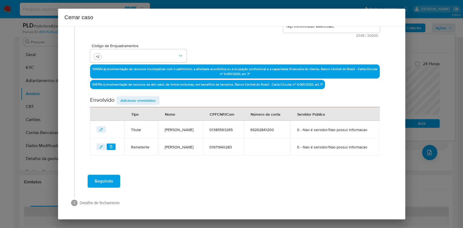
click at [150, 97] on span "Adicionar envolvidos" at bounding box center [137, 101] width 35 height 8
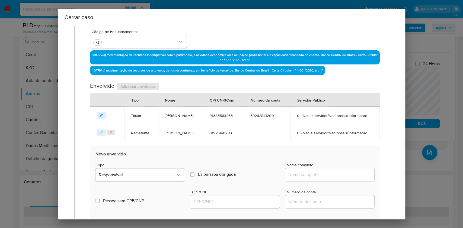
click at [336, 171] on div "Nome completo" at bounding box center [329, 173] width 89 height 21
drag, startPoint x: 344, startPoint y: 187, endPoint x: 349, endPoint y: 188, distance: 5.5
click at [344, 171] on input "Nome completo" at bounding box center [329, 174] width 89 height 7
paste input "Jose Arismando Ferreira do Amaral - CPF 18255329234"
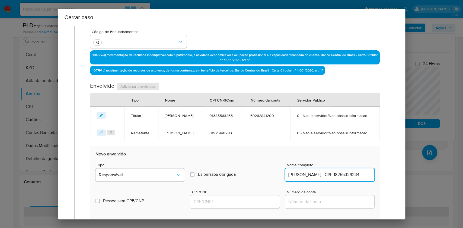
scroll to position [0, 25]
click at [347, 171] on input "Jose Arismando Ferreira do Amaral - CPF 18255329234" at bounding box center [329, 174] width 89 height 7
type input "Jose Arismando Ferreira do Amaral"
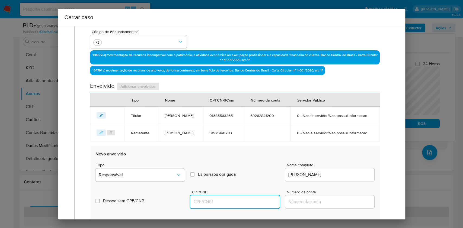
click at [252, 171] on input "CPF/CNPJ" at bounding box center [234, 202] width 89 height 7
paste input "-18255329234"
type input "-18255329234"
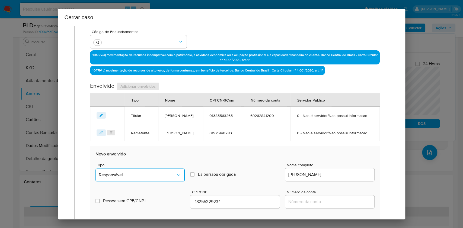
click at [158, 171] on span "Responsável" at bounding box center [137, 175] width 77 height 5
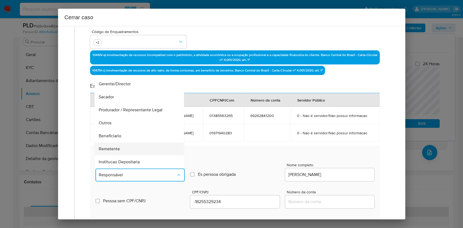
scroll to position [69, 0]
drag, startPoint x: 123, startPoint y: 136, endPoint x: 217, endPoint y: 148, distance: 94.9
click at [123, 130] on div "Remetente" at bounding box center [138, 123] width 78 height 13
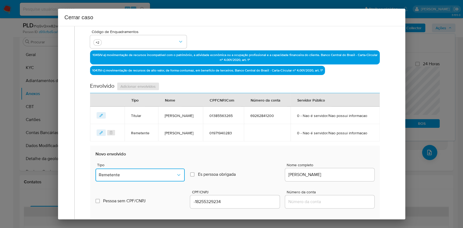
scroll to position [295, 0]
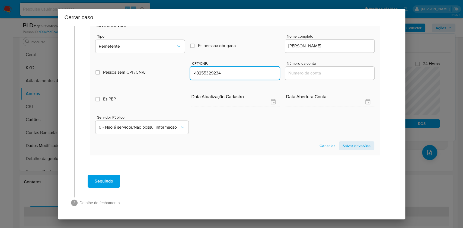
click at [204, 77] on input "-18255329234" at bounding box center [234, 73] width 89 height 7
paste input "text"
click at [204, 77] on input "-18255329234" at bounding box center [234, 73] width 89 height 7
type input "18255329234"
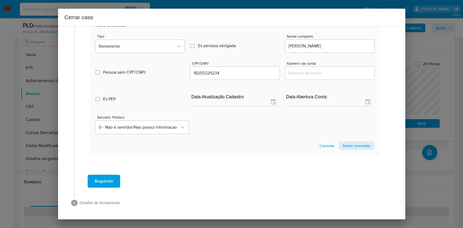
click at [347, 143] on span "Salvar envolvido" at bounding box center [357, 146] width 28 height 8
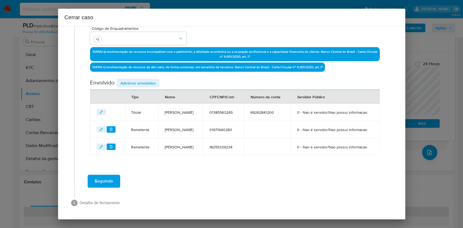
scroll to position [175, 0]
click at [143, 79] on span "Adicionar envolvidos" at bounding box center [137, 83] width 35 height 8
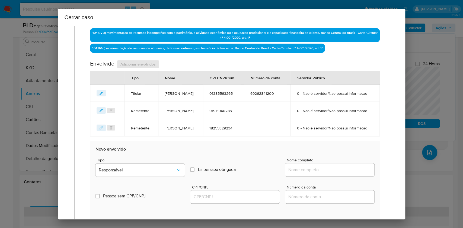
click at [337, 171] on div at bounding box center [329, 170] width 89 height 13
click at [339, 171] on input "Nome completo" at bounding box center [329, 170] width 89 height 7
paste input "Leste Junior de Oliveira Machado - CPF 59043024287"
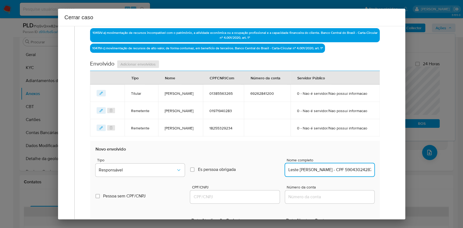
scroll to position [0, 23]
click at [347, 171] on input "Leste Junior de Oliveira Machado - CPF 59043024287" at bounding box center [329, 170] width 89 height 7
type input "Leste Junior de Oliveira Machado"
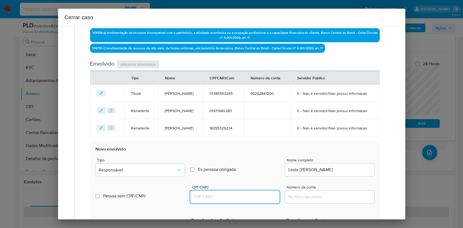
drag, startPoint x: 269, startPoint y: 215, endPoint x: 263, endPoint y: 213, distance: 6.7
click at [269, 171] on input "CPF/CNPJ" at bounding box center [234, 197] width 89 height 7
paste input "59043024287"
type input "59043024287"
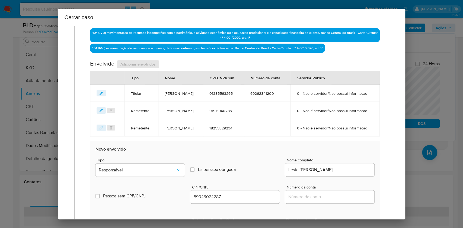
click at [158, 162] on span "Tipo" at bounding box center [141, 160] width 89 height 4
click at [161, 171] on button "Responsável" at bounding box center [140, 170] width 89 height 13
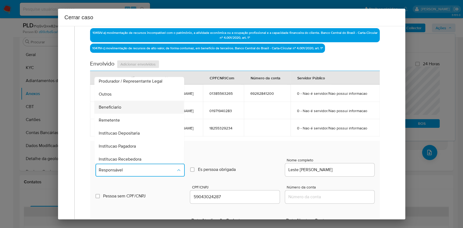
scroll to position [69, 0]
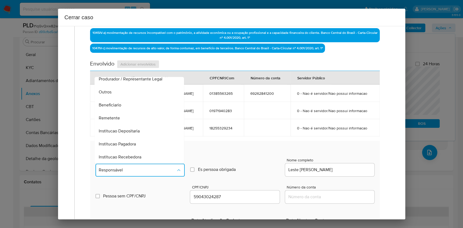
drag, startPoint x: 131, startPoint y: 124, endPoint x: 244, endPoint y: 138, distance: 114.6
click at [131, 112] on div "Beneficiario" at bounding box center [138, 105] width 78 height 13
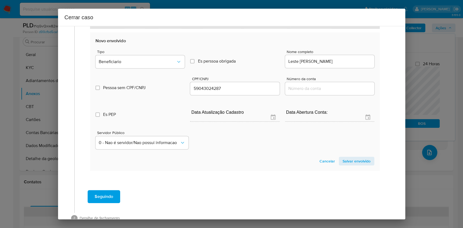
click at [347, 165] on span "Salvar envolvido" at bounding box center [357, 162] width 28 height 8
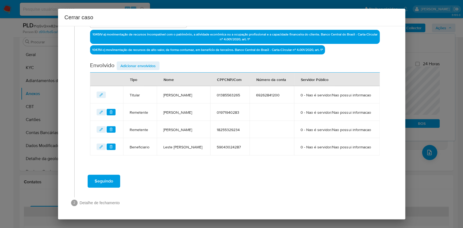
scroll to position [197, 0]
drag, startPoint x: 147, startPoint y: 44, endPoint x: 164, endPoint y: 50, distance: 18.3
click at [147, 62] on span "Adicionar envolvidos" at bounding box center [137, 66] width 35 height 8
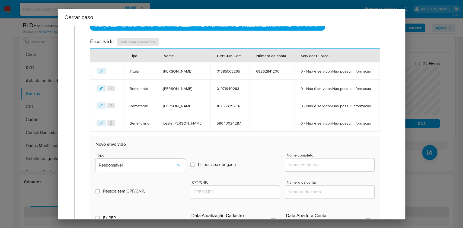
click at [329, 171] on div at bounding box center [329, 165] width 89 height 13
click at [327, 169] on input "Nome completo" at bounding box center [329, 165] width 89 height 7
paste input "Associação Instituto Resgatando Vidas - Am - CNPJ 55973026000108"
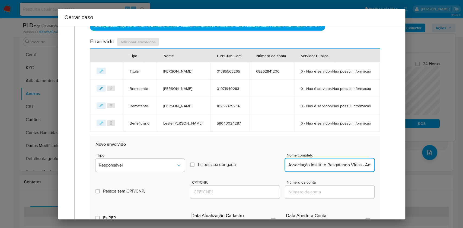
scroll to position [0, 52]
click at [344, 169] on input "Associação Instituto Resgatando Vidas - Am - CNPJ 55973026000108" at bounding box center [329, 165] width 89 height 7
type input "Associação Instituto Resgatando Vidas - Am"
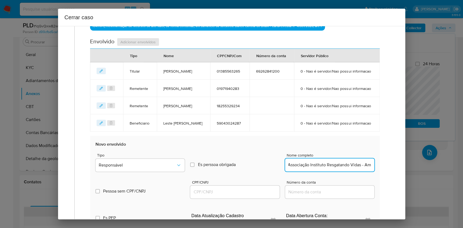
click at [265, 171] on input "CPF/CNPJ" at bounding box center [234, 192] width 89 height 7
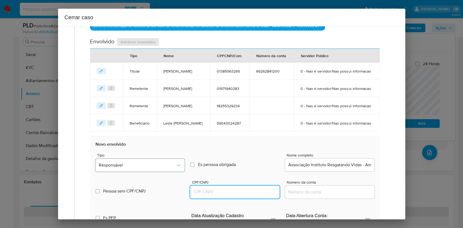
paste input "55973026000108"
type input "55973026000108"
click at [159, 171] on button "Responsável" at bounding box center [140, 165] width 89 height 13
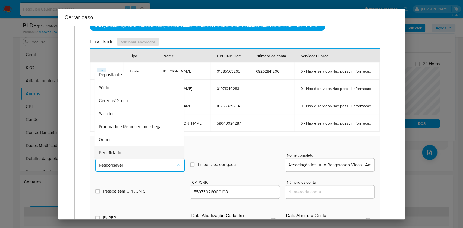
scroll to position [69, 0]
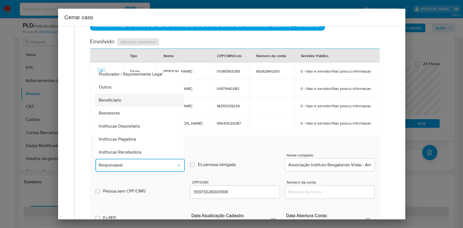
click at [129, 107] on div "Beneficiario" at bounding box center [138, 100] width 78 height 13
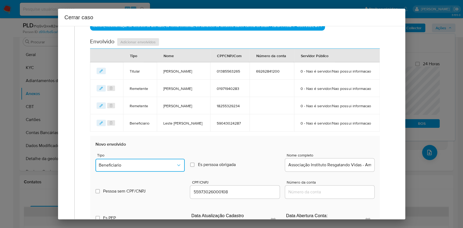
click at [161, 171] on button "Beneficiario" at bounding box center [140, 165] width 89 height 13
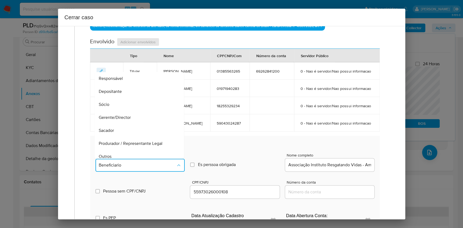
scroll to position [54, 0]
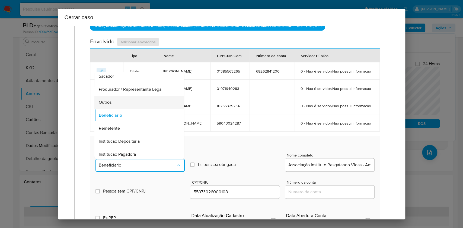
click at [118, 109] on div "Outros" at bounding box center [138, 102] width 78 height 13
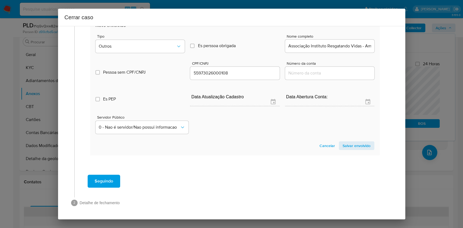
click at [347, 140] on section "Novo envolvido Tipo Outros Es perssoa obrigada Is PObrigada Nome completo Assoc…" at bounding box center [235, 86] width 290 height 139
click at [347, 143] on span "Salvar envolvido" at bounding box center [357, 146] width 28 height 8
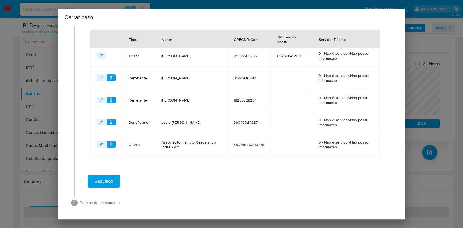
scroll to position [219, 0]
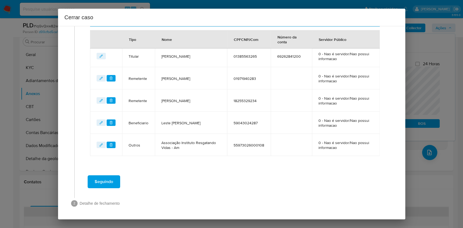
click at [113, 171] on button "Seguindo" at bounding box center [104, 182] width 33 height 13
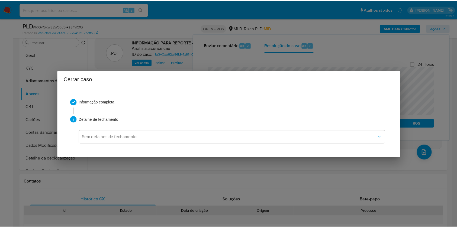
scroll to position [0, 0]
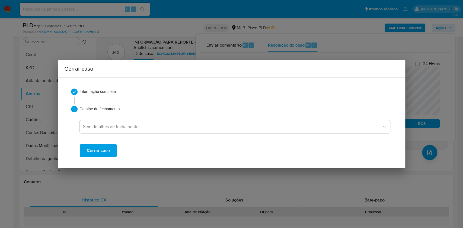
click at [101, 157] on span "Cerrar caso" at bounding box center [98, 151] width 23 height 12
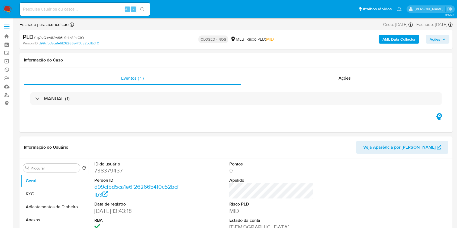
select select "10"
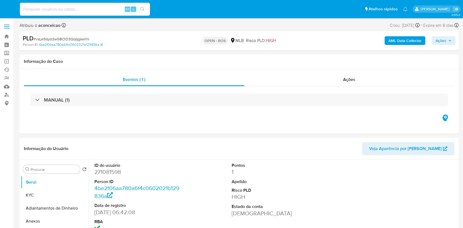
select select "10"
